Goal: Task Accomplishment & Management: Manage account settings

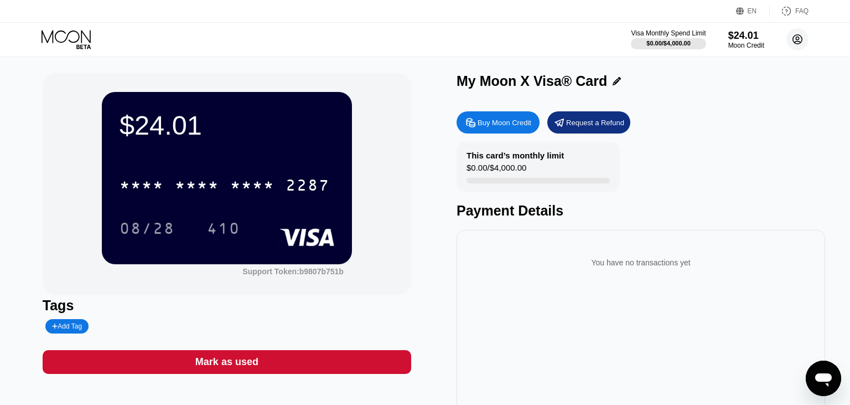
click at [795, 38] on circle at bounding box center [797, 39] width 22 height 22
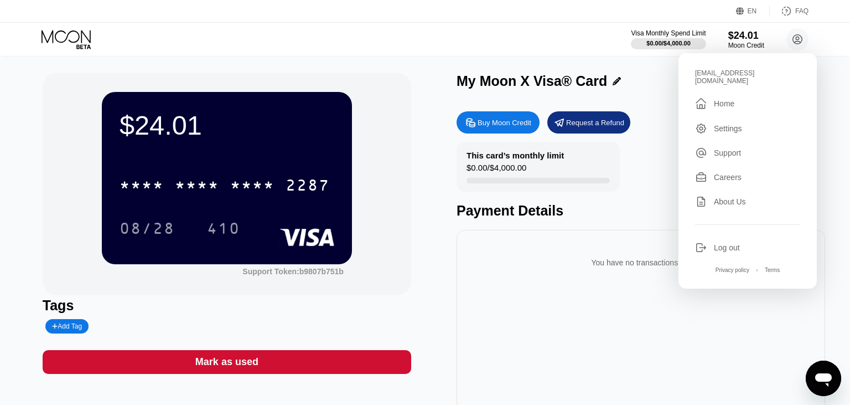
click at [546, 316] on div "You have no transactions yet" at bounding box center [641, 327] width 369 height 194
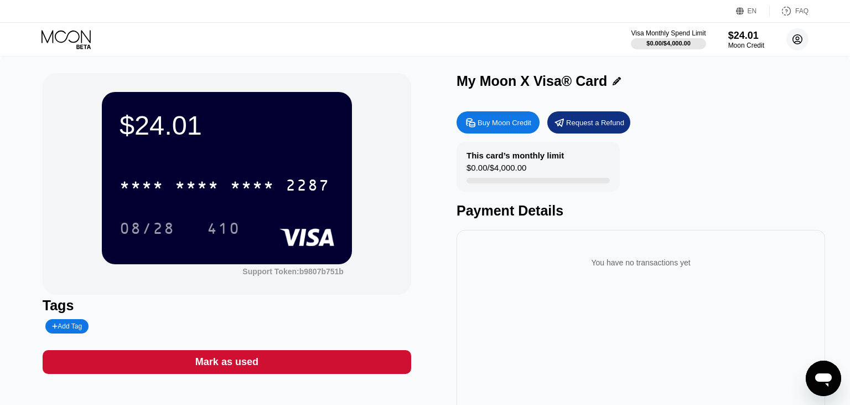
click at [800, 44] on circle at bounding box center [797, 39] width 22 height 22
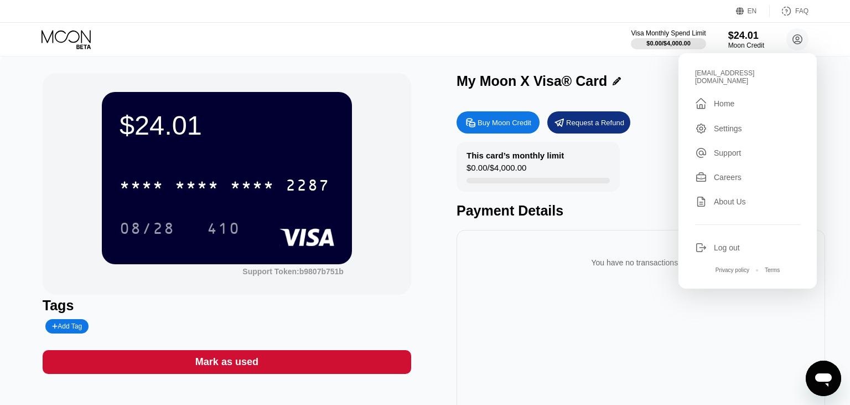
click at [727, 243] on div "Log out" at bounding box center [727, 247] width 26 height 9
